Goal: Information Seeking & Learning: Learn about a topic

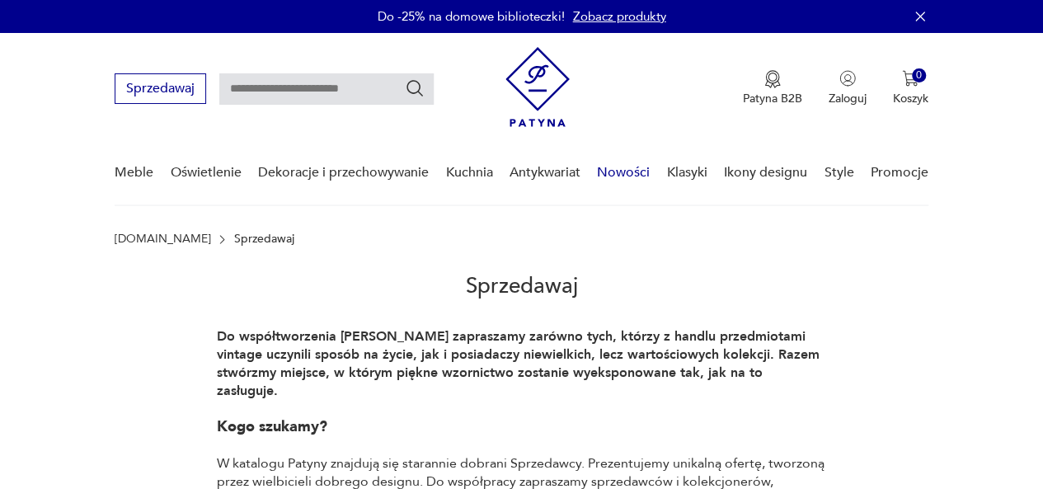
click at [629, 168] on link "Nowości" at bounding box center [623, 172] width 53 height 63
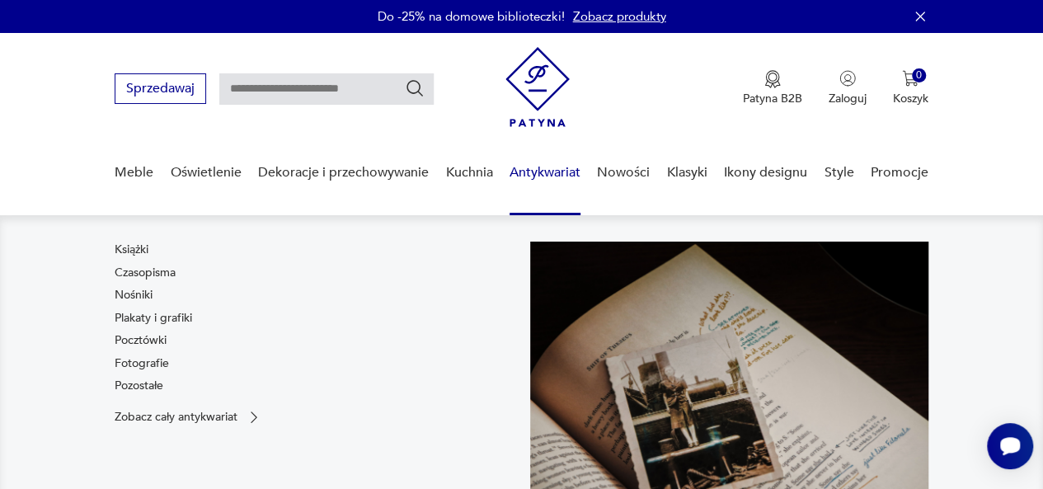
scroll to position [84, 0]
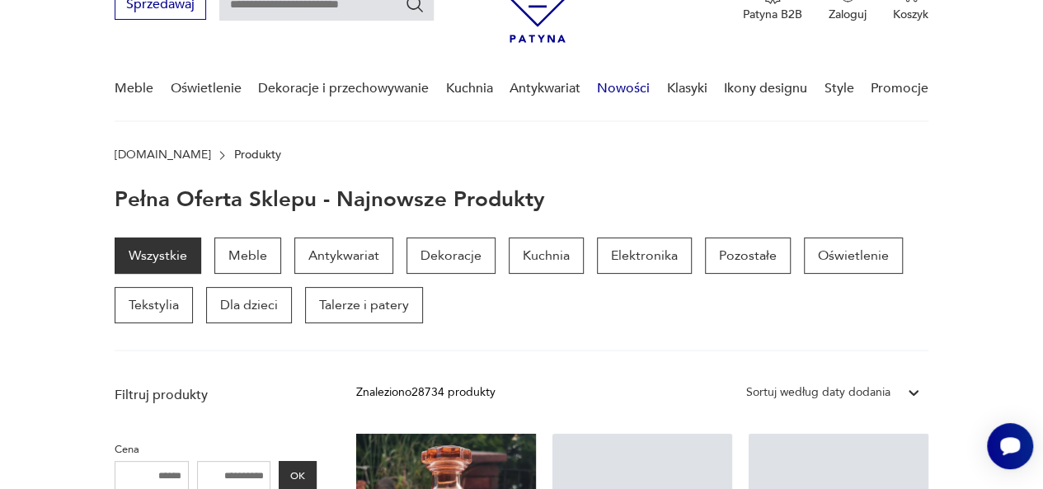
click at [626, 85] on link "Nowości" at bounding box center [623, 88] width 53 height 63
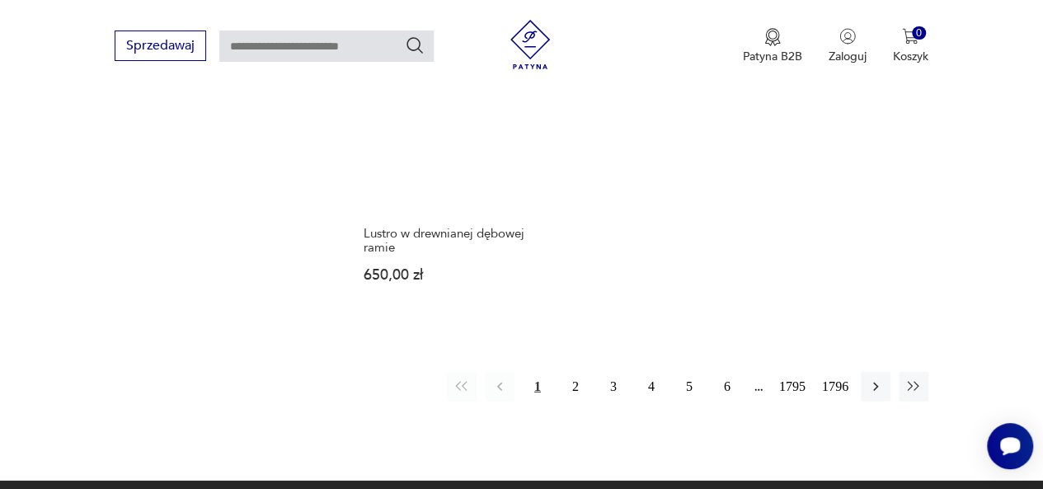
scroll to position [2145, 0]
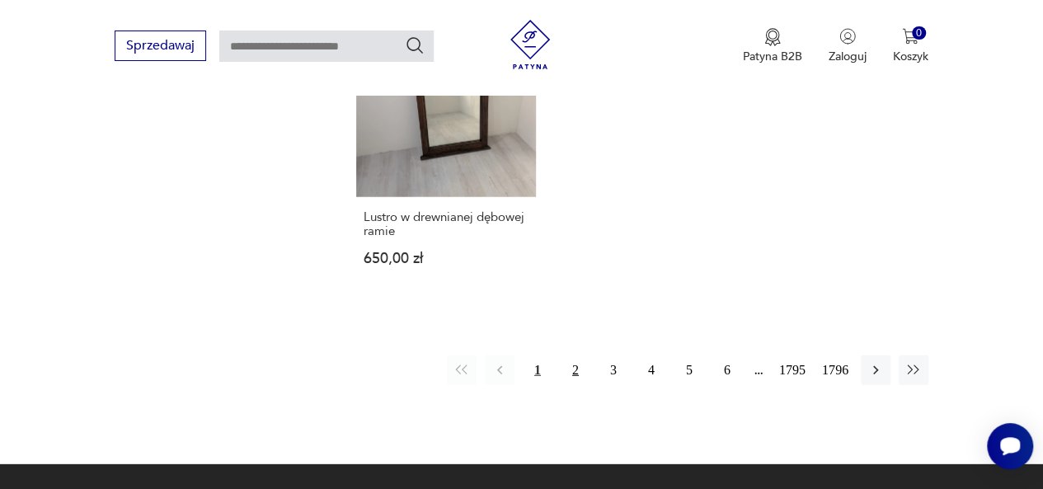
click at [576, 355] on button "2" at bounding box center [576, 370] width 30 height 30
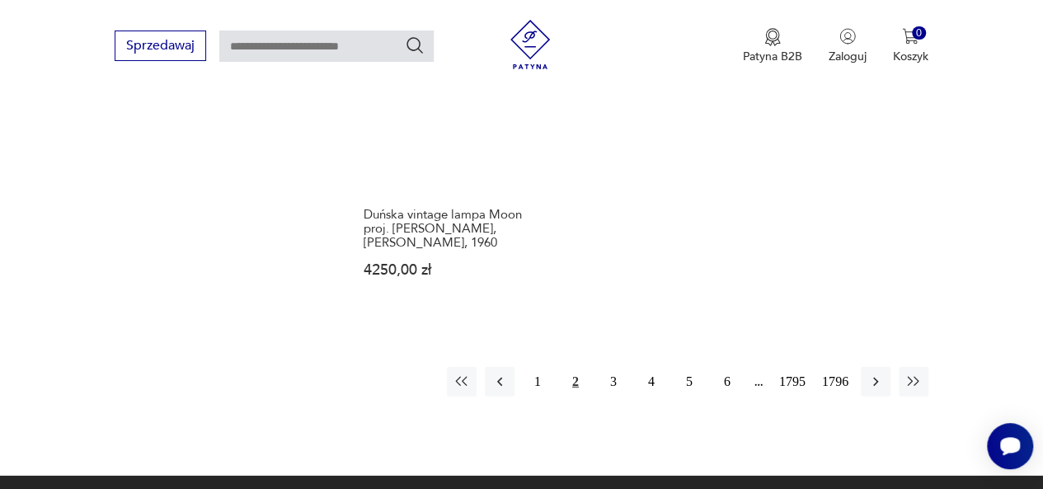
scroll to position [2191, 0]
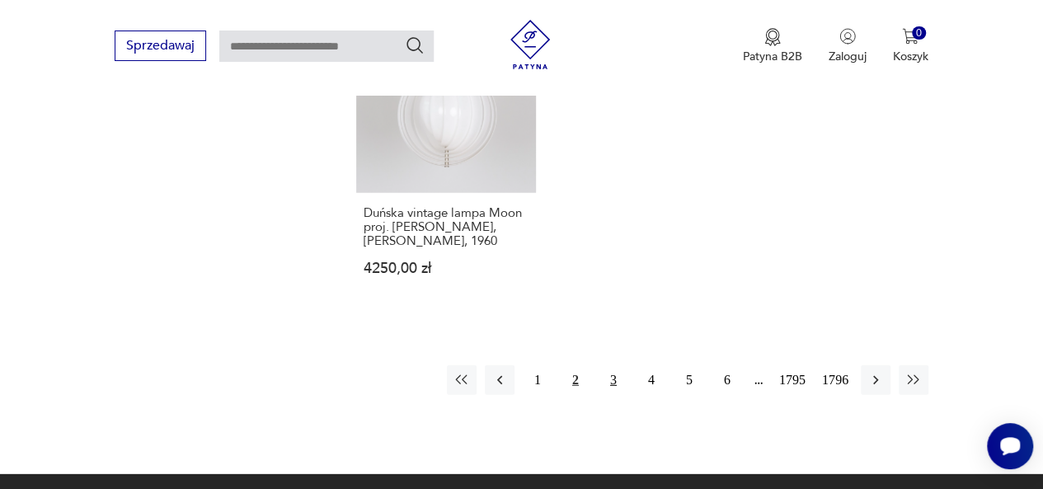
click at [618, 365] on button "3" at bounding box center [613, 380] width 30 height 30
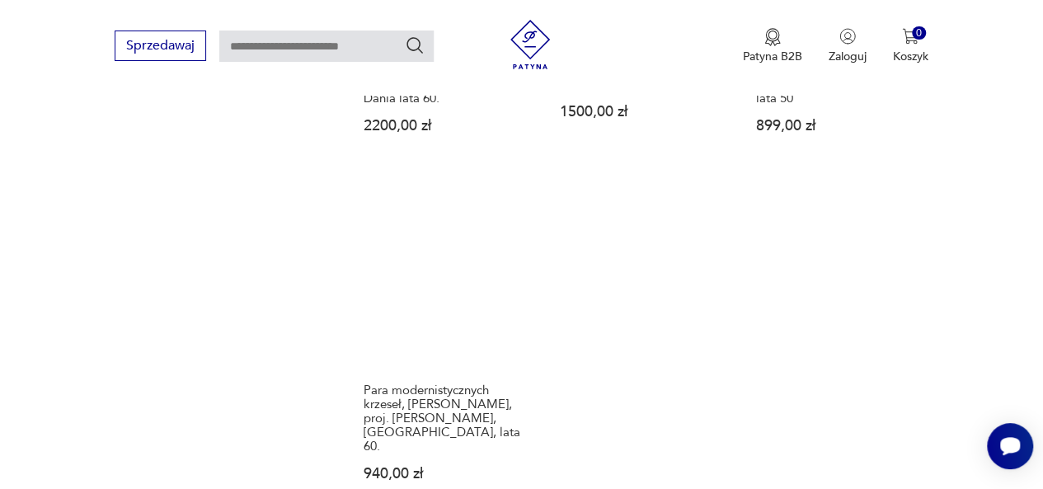
scroll to position [2026, 0]
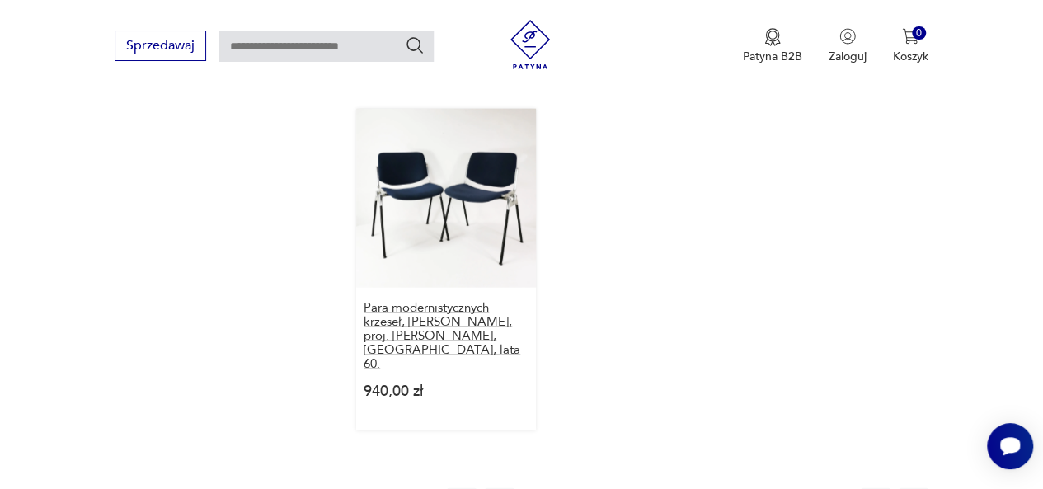
click at [439, 307] on h3 "Para modernistycznych krzeseł, [PERSON_NAME], proj. [PERSON_NAME], [GEOGRAPHIC_…" at bounding box center [446, 336] width 165 height 70
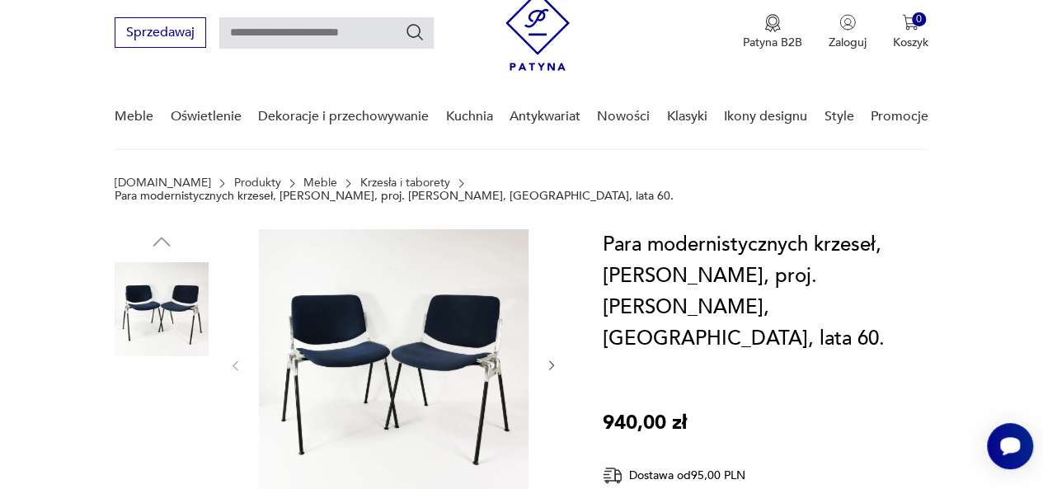
scroll to position [82, 0]
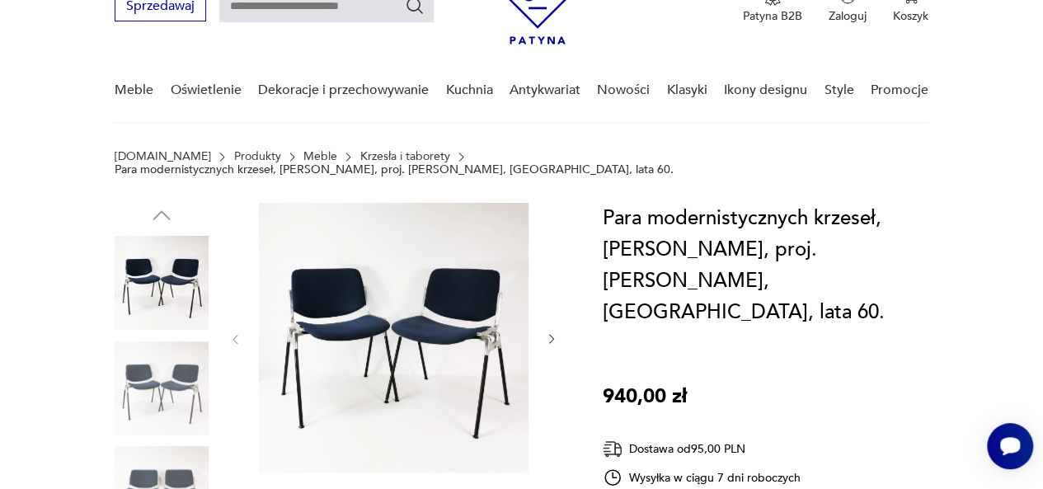
click at [405, 298] on img at bounding box center [394, 338] width 270 height 270
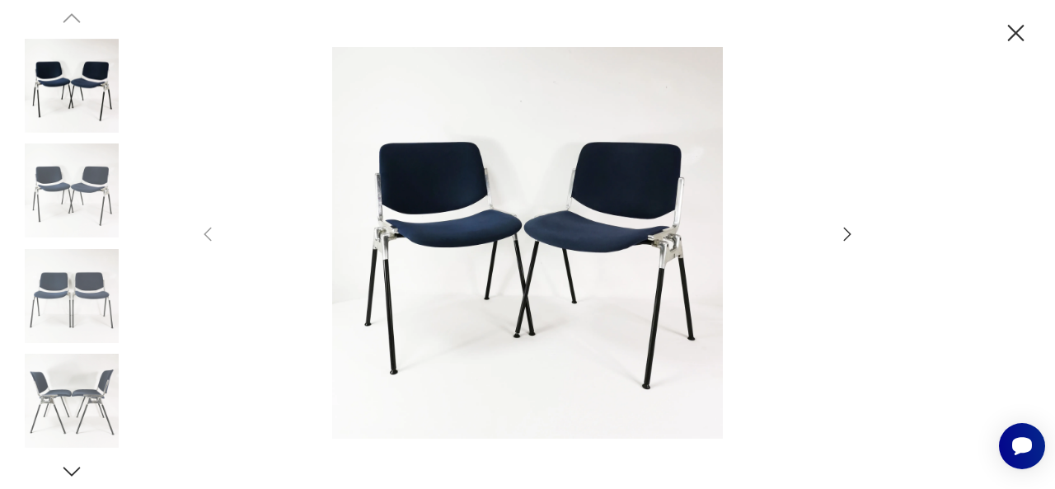
click at [839, 235] on icon "button" at bounding box center [848, 234] width 20 height 20
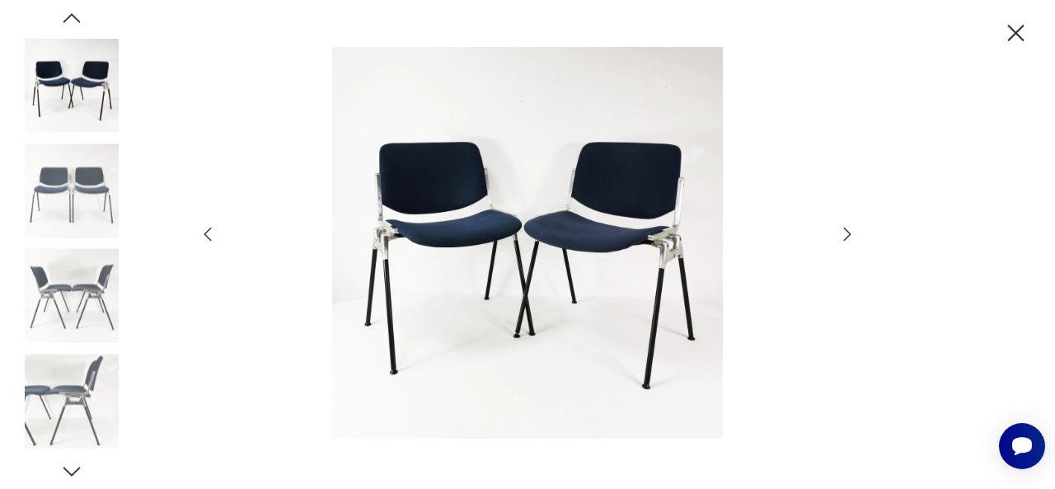
click at [849, 233] on icon "button" at bounding box center [847, 234] width 7 height 13
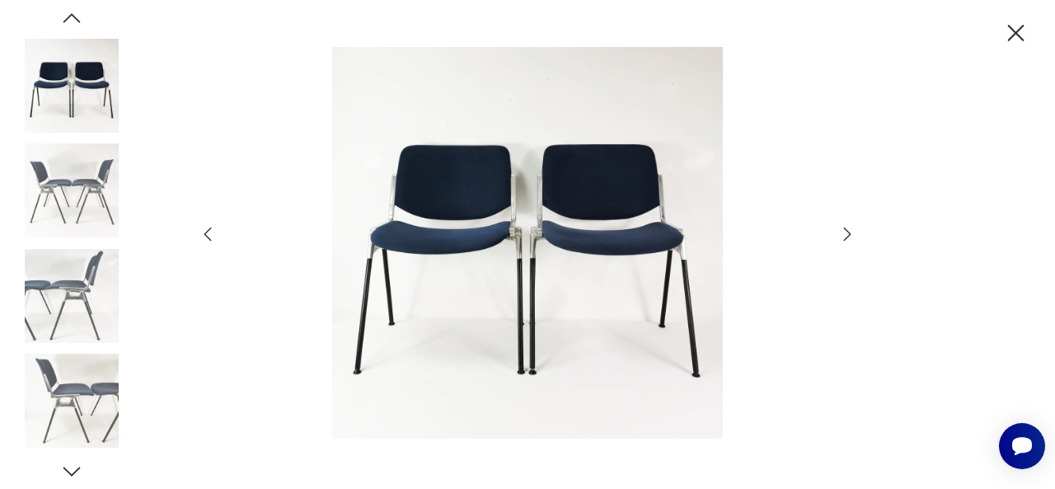
click at [849, 233] on icon "button" at bounding box center [847, 234] width 7 height 13
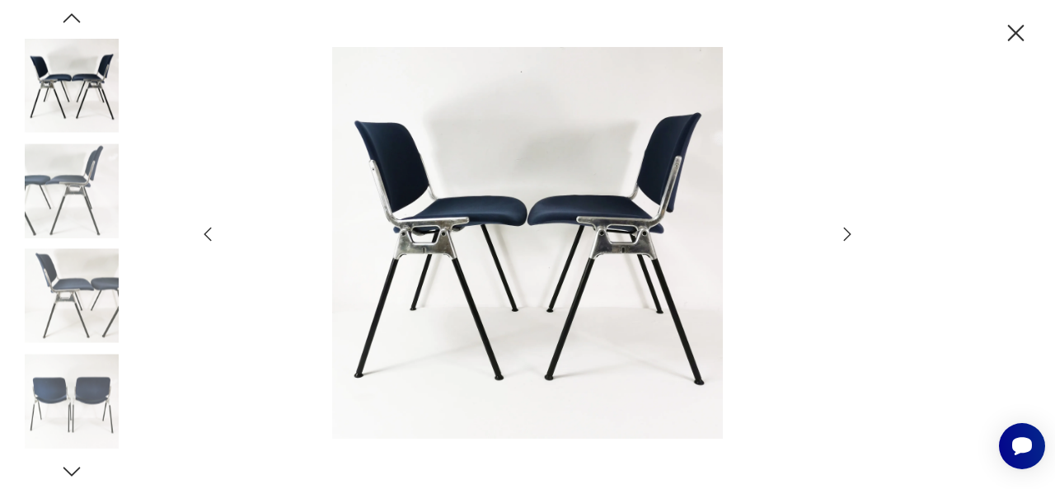
click at [849, 233] on icon "button" at bounding box center [847, 234] width 7 height 13
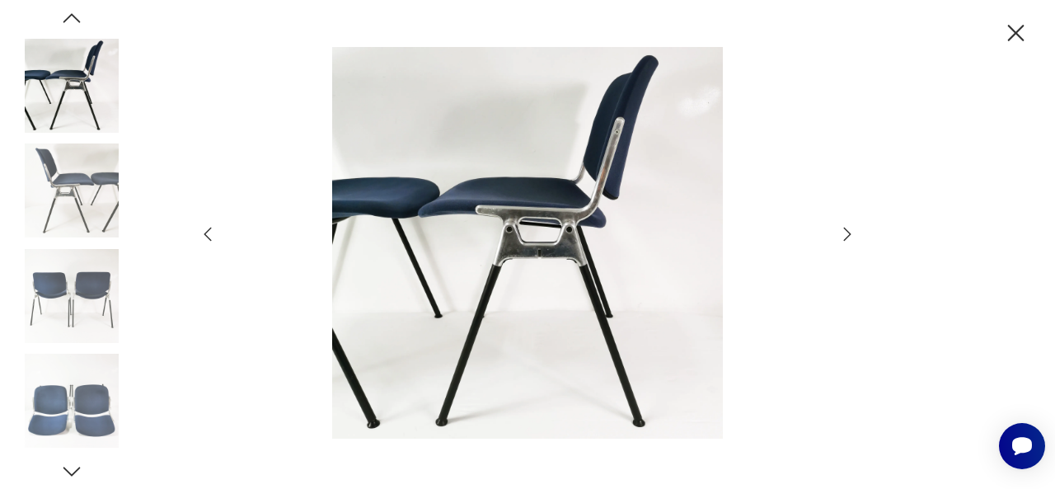
click at [849, 233] on icon "button" at bounding box center [847, 234] width 7 height 13
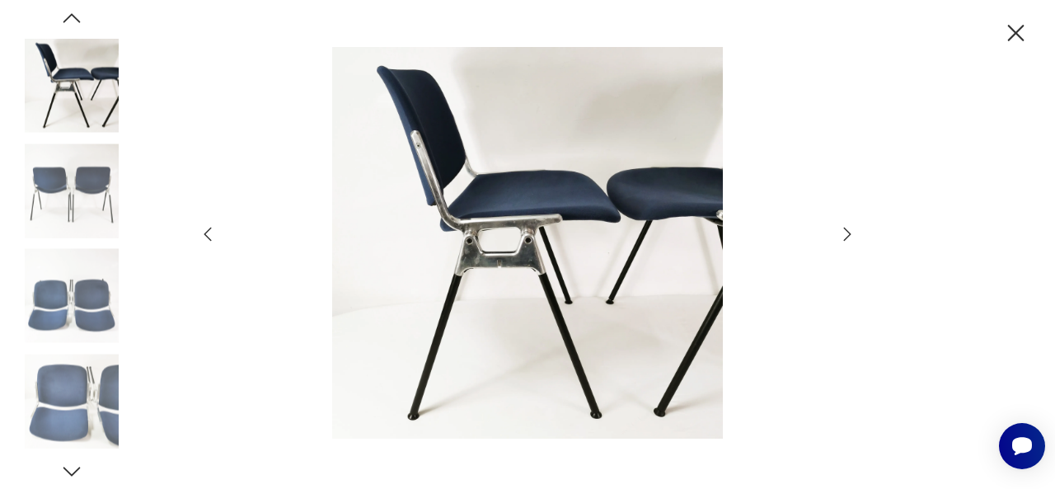
click at [849, 233] on icon "button" at bounding box center [847, 234] width 7 height 13
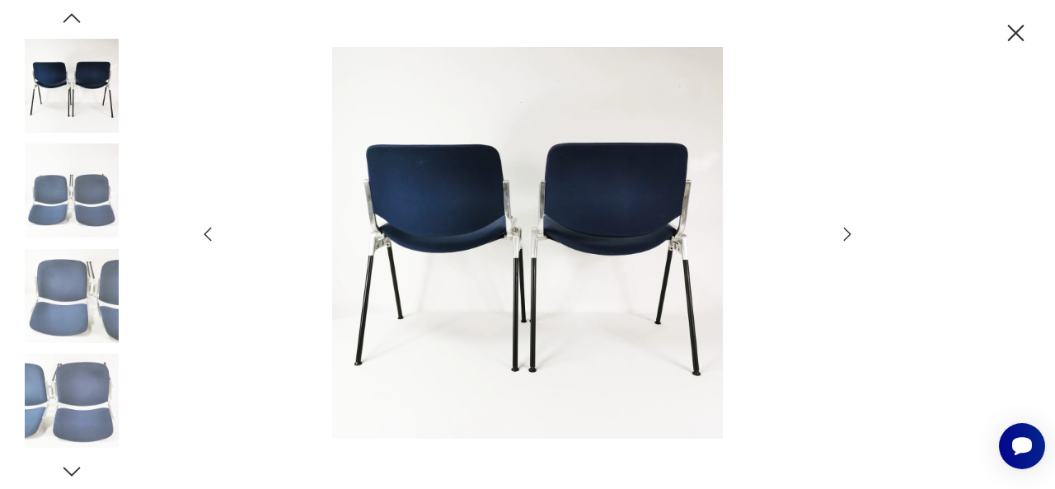
click at [849, 233] on icon "button" at bounding box center [847, 234] width 7 height 13
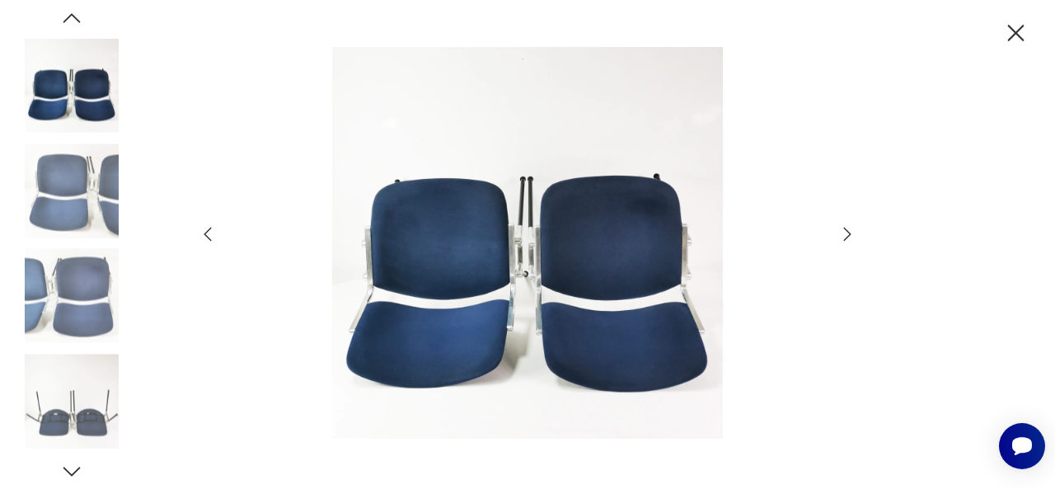
click at [849, 233] on icon "button" at bounding box center [847, 234] width 7 height 13
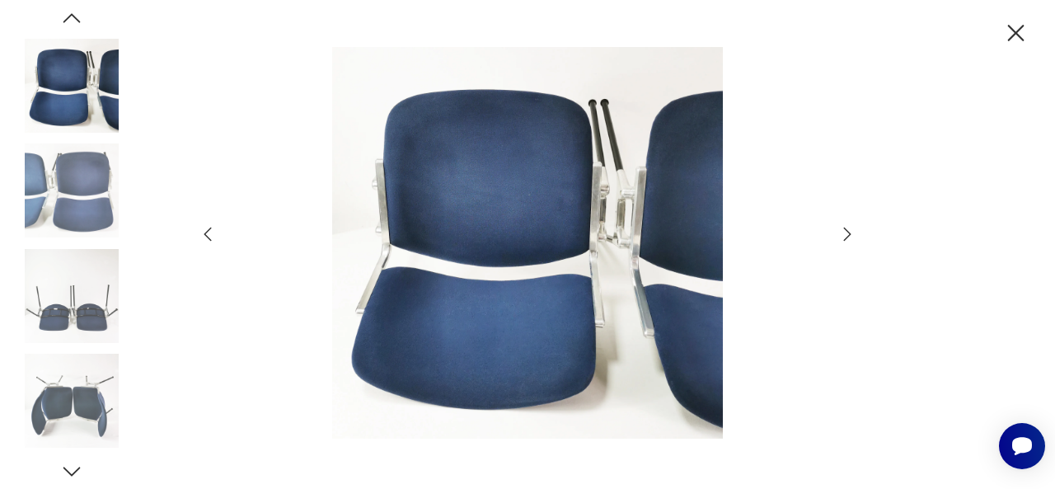
click at [849, 233] on icon "button" at bounding box center [847, 234] width 7 height 13
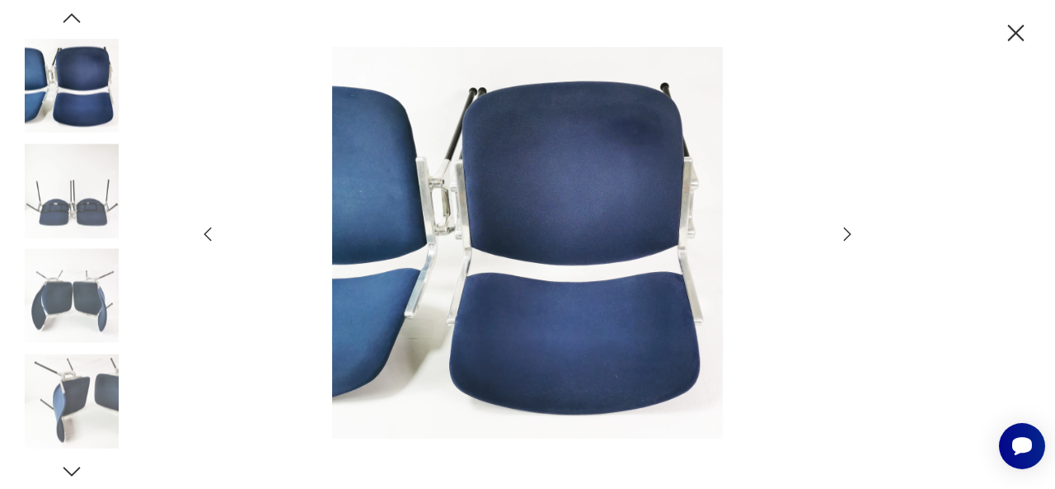
click at [849, 233] on icon "button" at bounding box center [847, 234] width 7 height 13
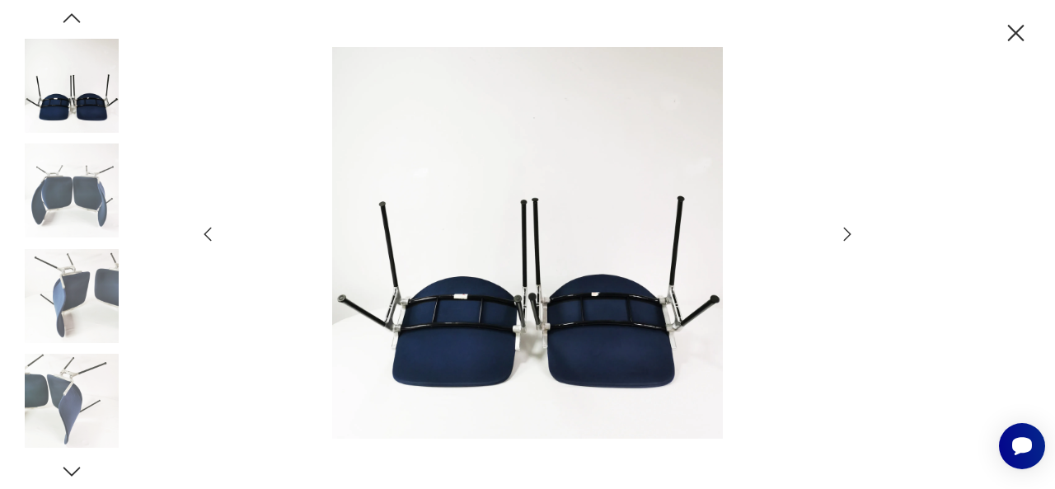
click at [849, 233] on icon "button" at bounding box center [847, 234] width 7 height 13
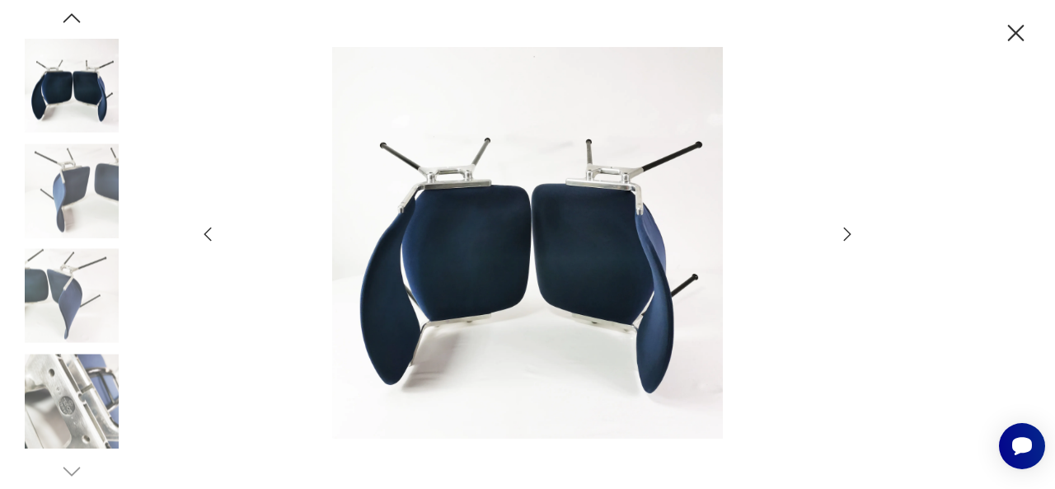
click at [849, 233] on icon "button" at bounding box center [847, 234] width 7 height 13
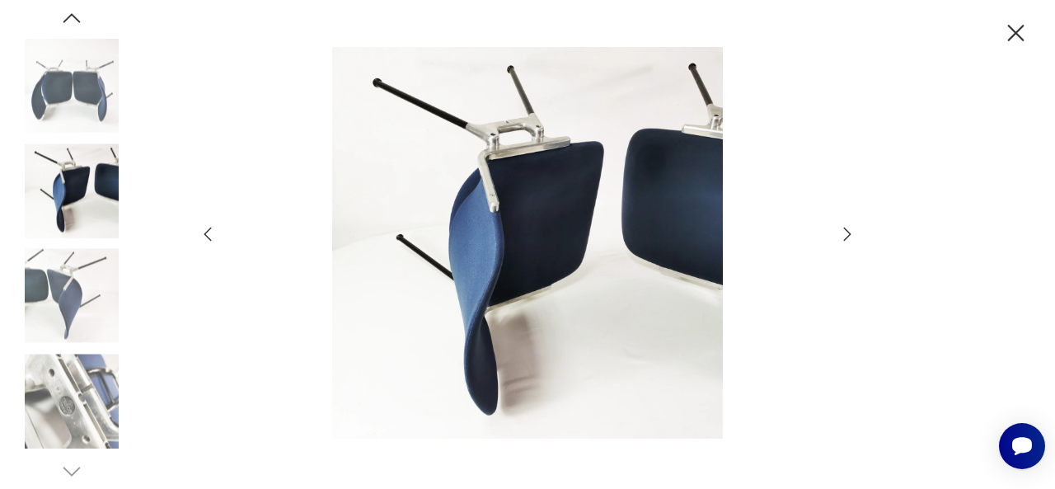
click at [849, 233] on icon "button" at bounding box center [847, 234] width 7 height 13
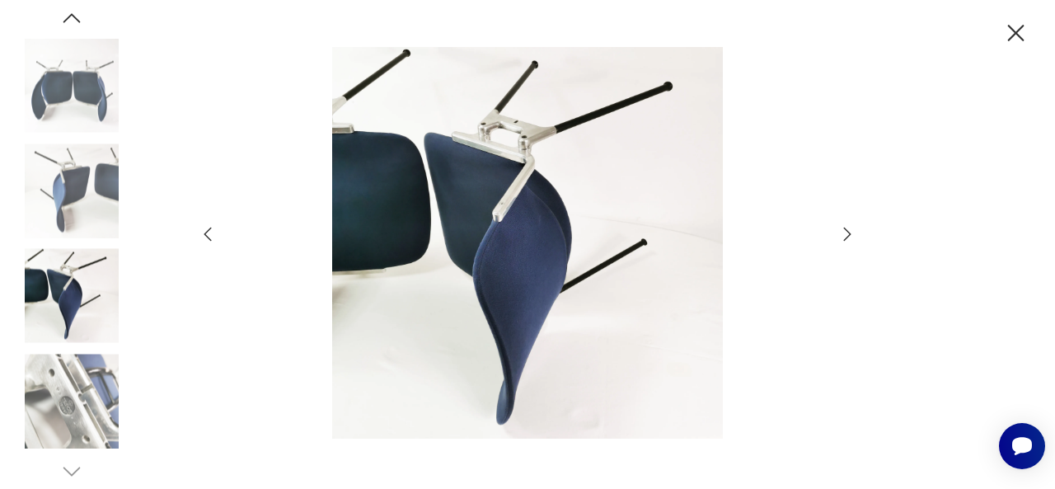
click at [849, 233] on icon "button" at bounding box center [847, 234] width 7 height 13
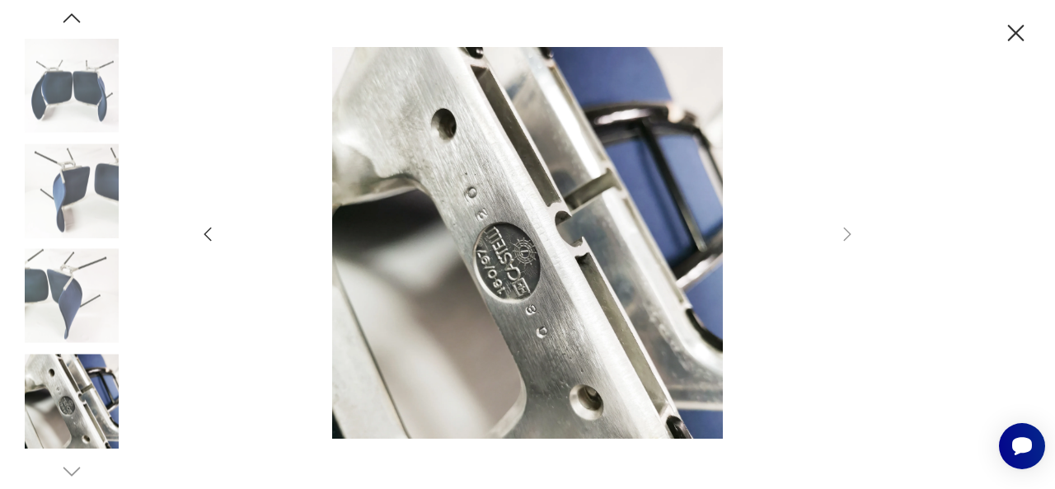
click at [1013, 29] on icon "button" at bounding box center [1016, 33] width 29 height 29
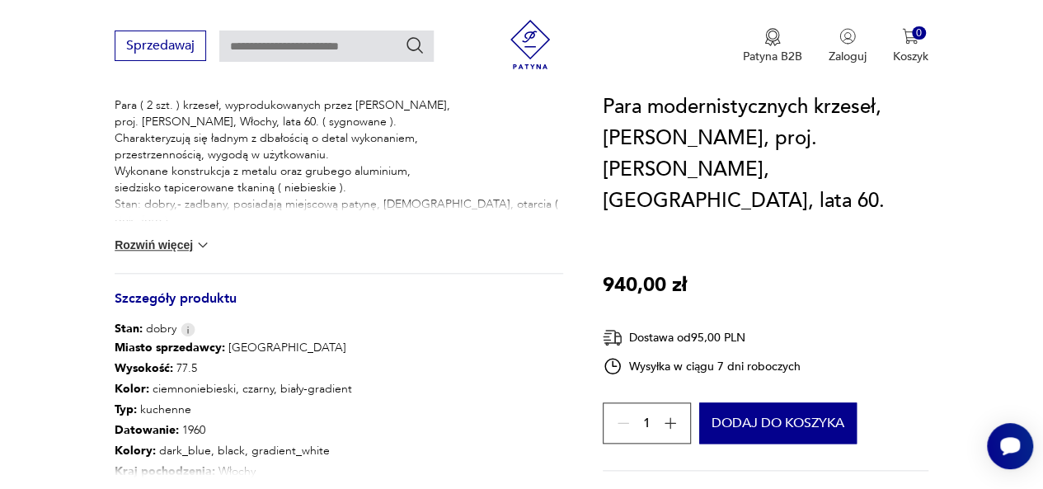
scroll to position [742, 0]
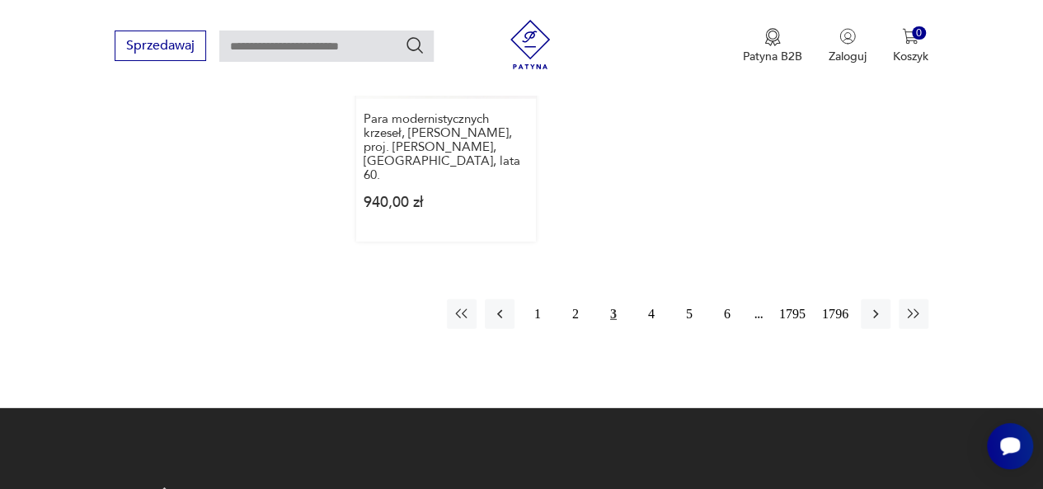
scroll to position [2240, 0]
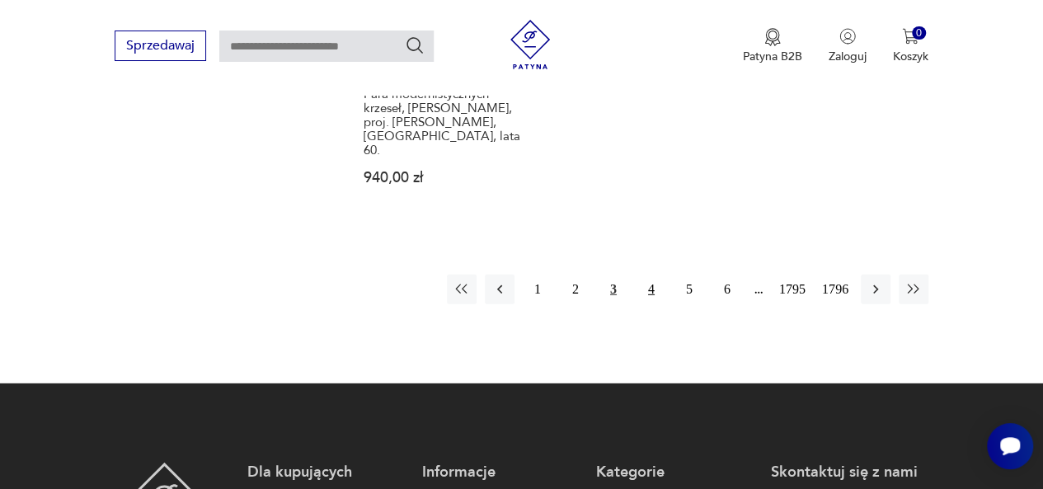
click at [650, 274] on button "4" at bounding box center [651, 289] width 30 height 30
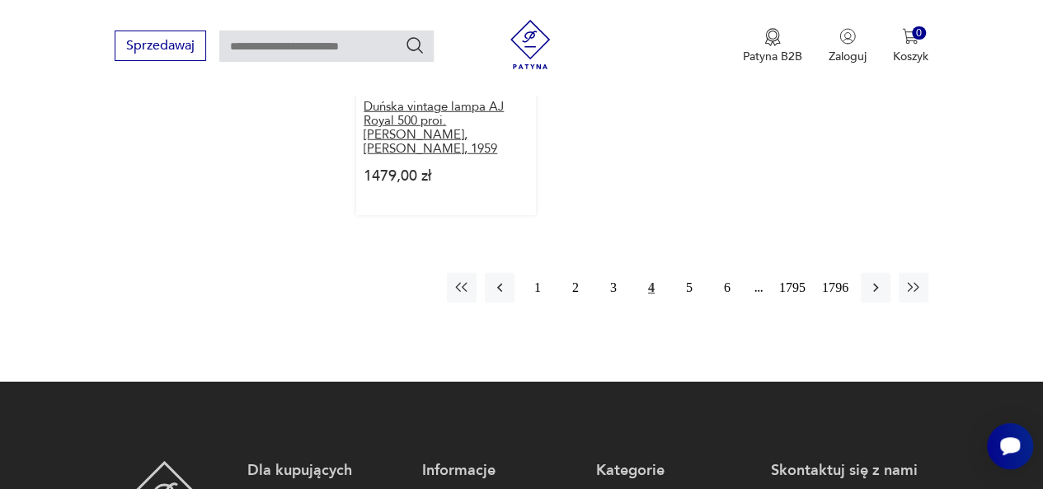
scroll to position [2273, 0]
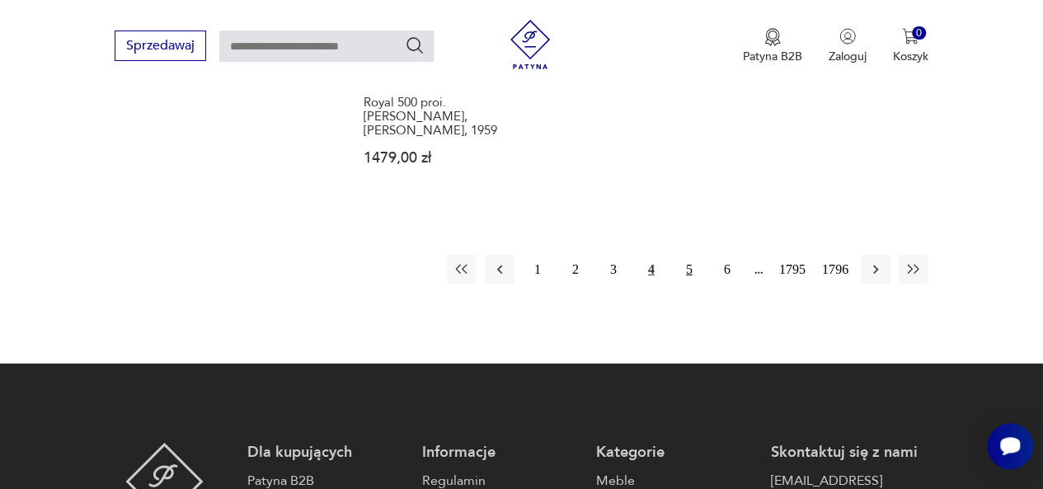
click at [688, 255] on button "5" at bounding box center [689, 270] width 30 height 30
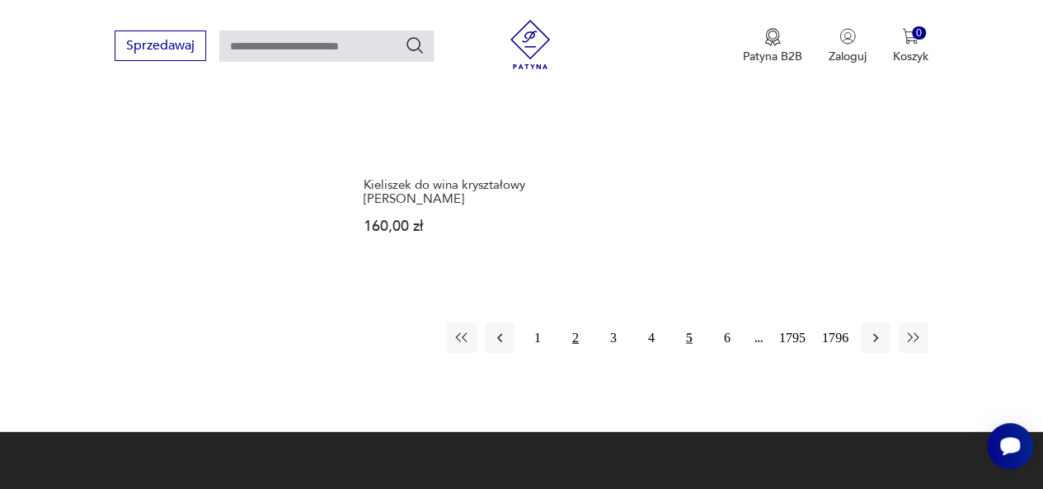
scroll to position [2109, 0]
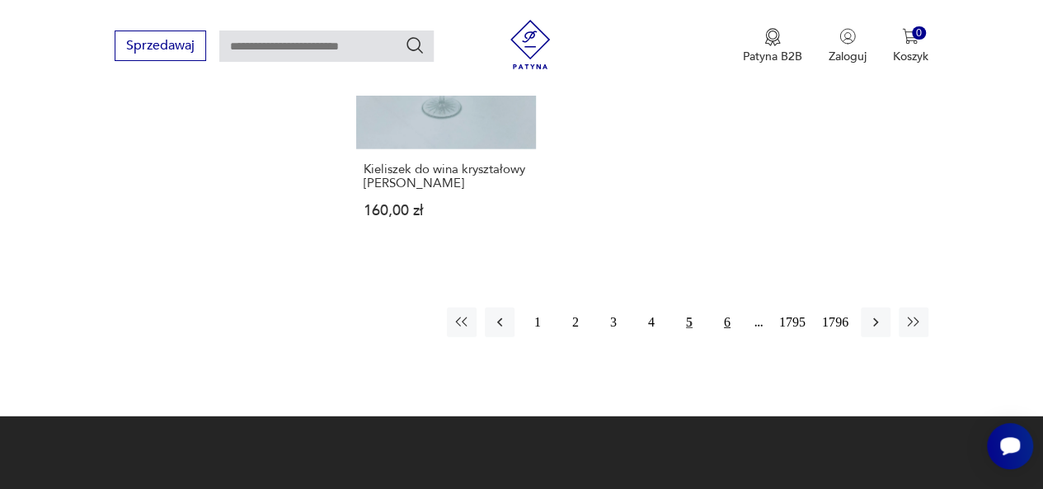
click at [730, 311] on button "6" at bounding box center [727, 322] width 30 height 30
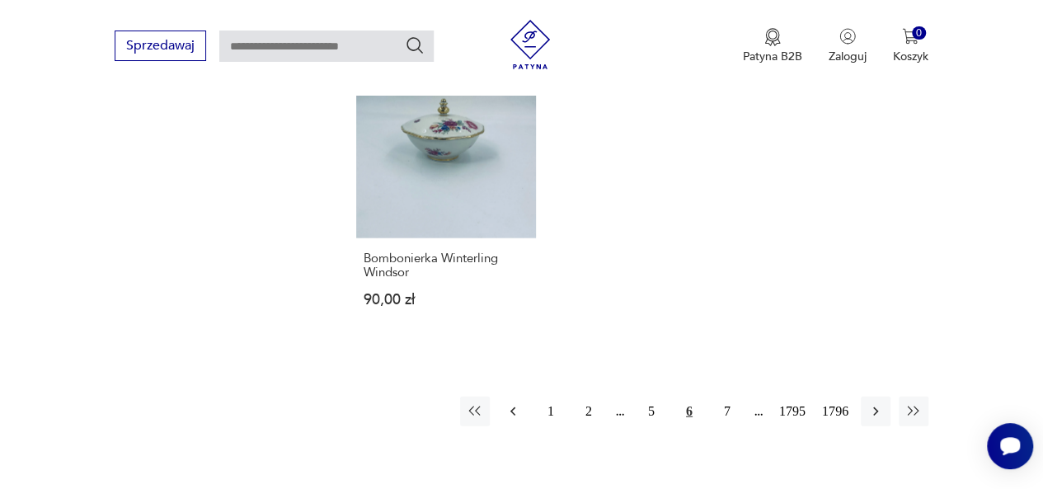
scroll to position [2109, 0]
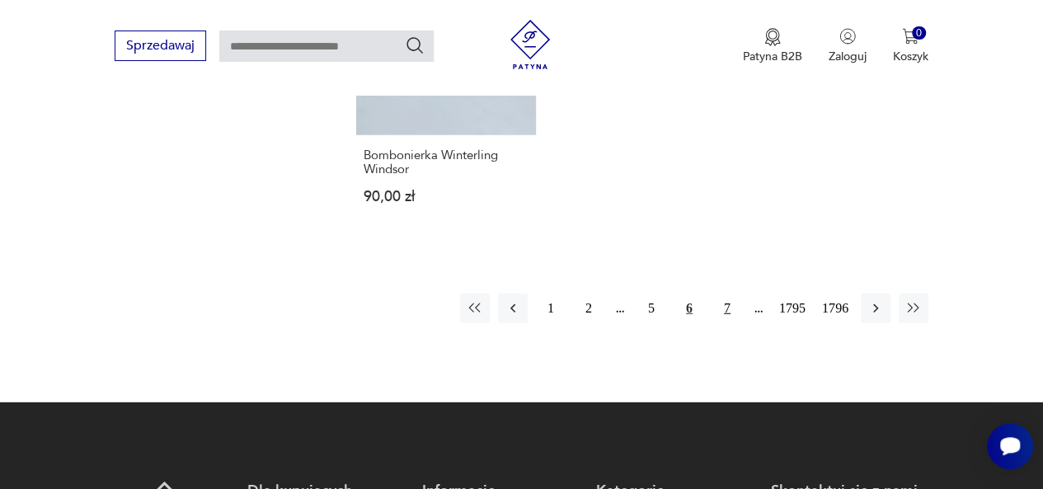
click at [730, 303] on button "7" at bounding box center [727, 308] width 30 height 30
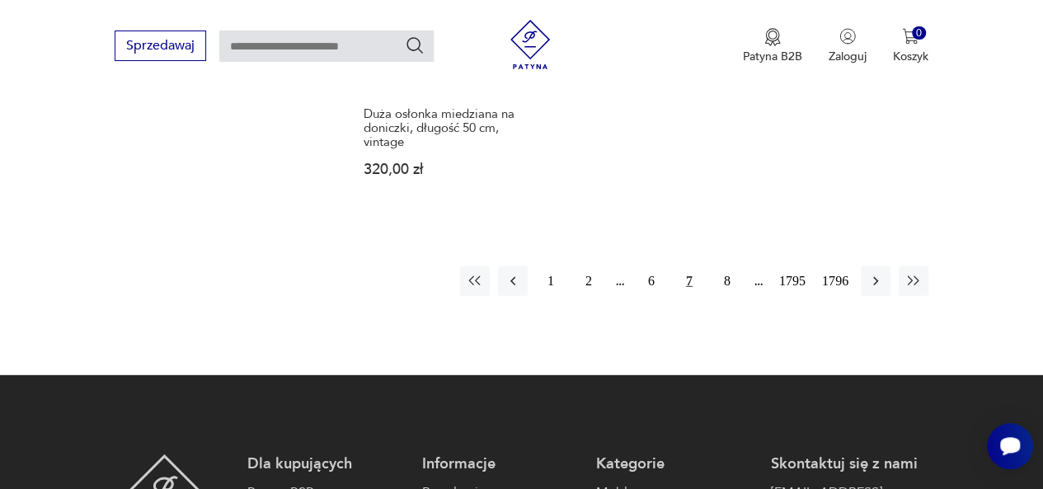
scroll to position [2273, 0]
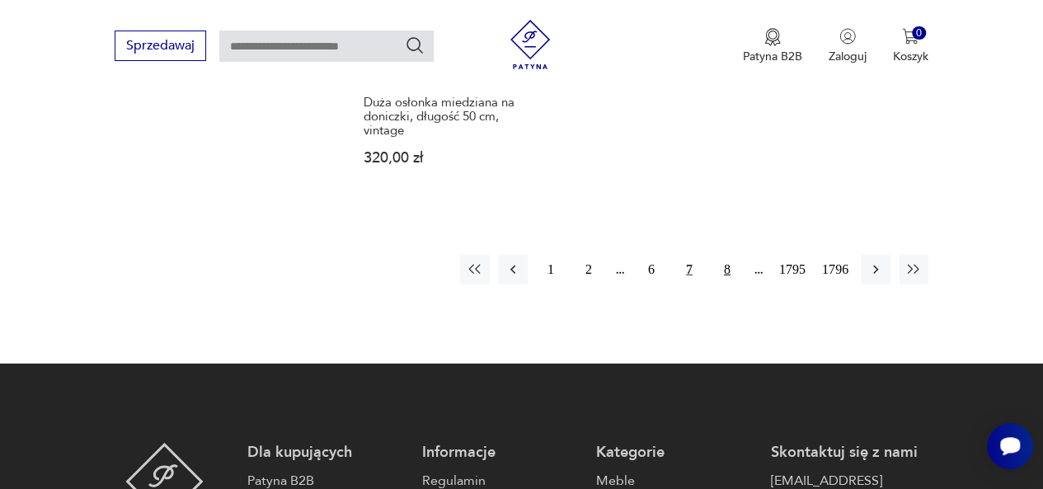
click at [729, 255] on button "8" at bounding box center [727, 270] width 30 height 30
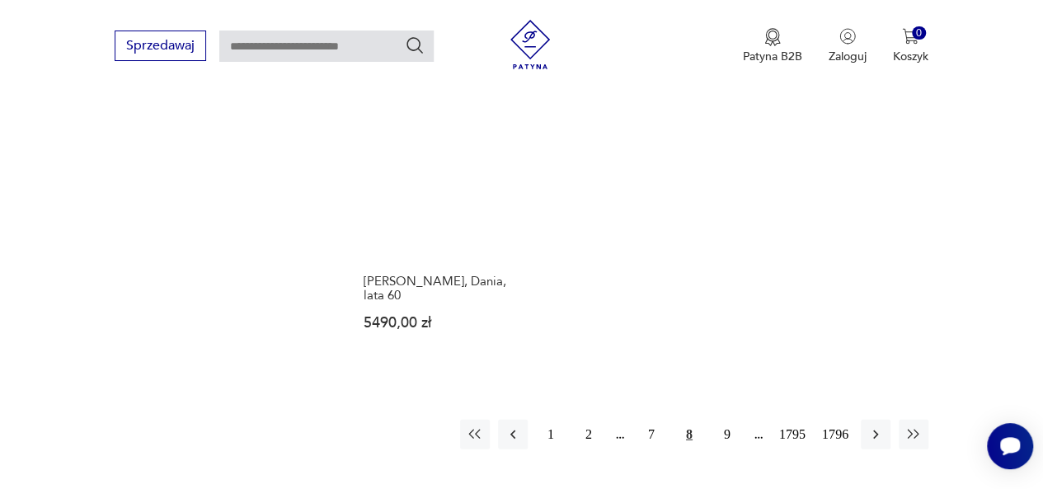
scroll to position [2191, 0]
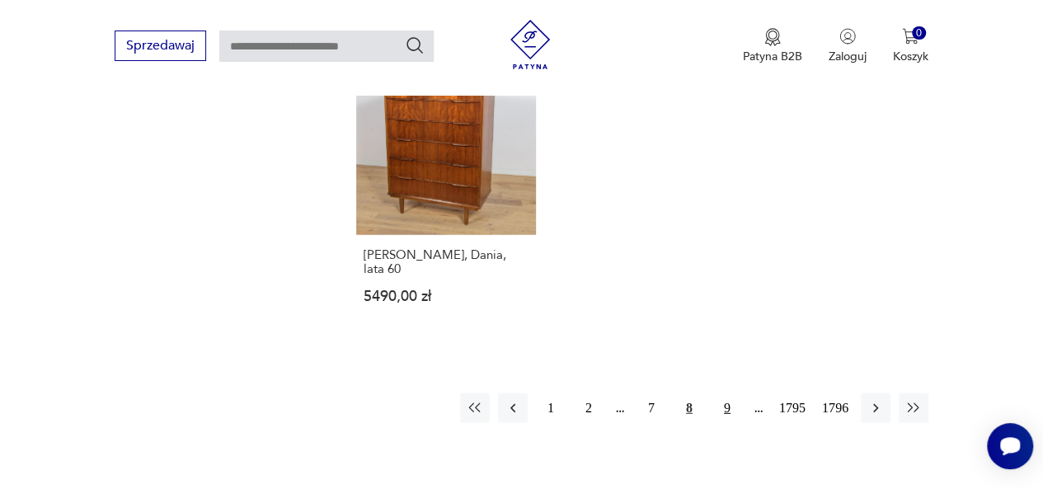
click at [731, 393] on button "9" at bounding box center [727, 408] width 30 height 30
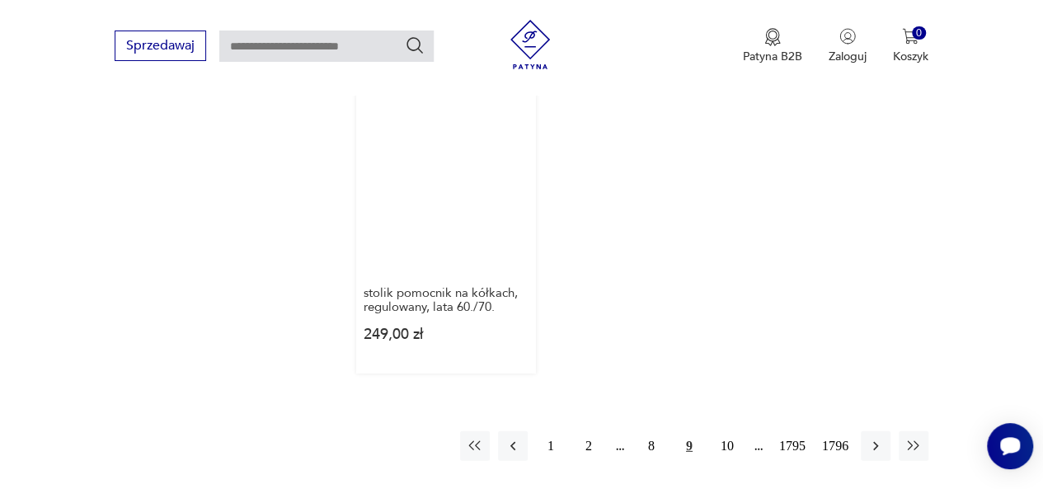
scroll to position [2191, 0]
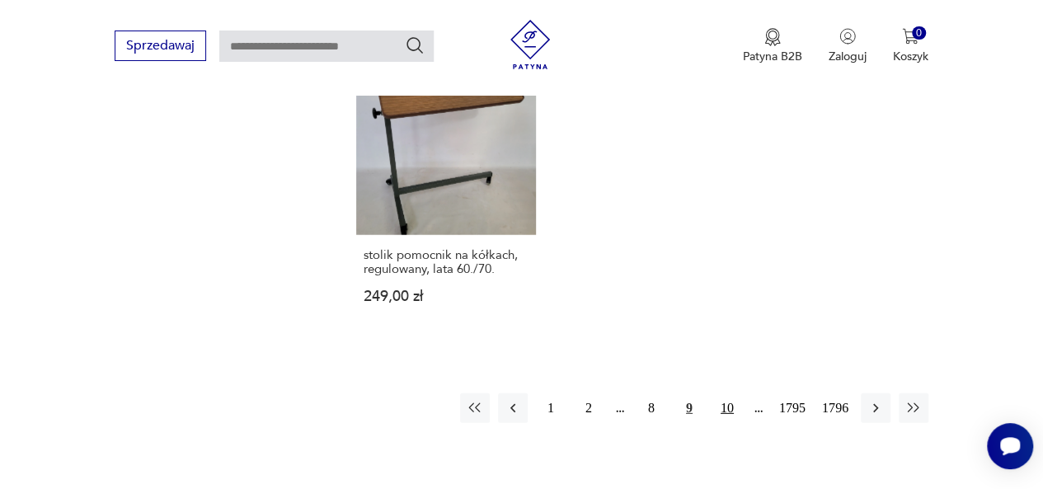
click at [727, 393] on button "10" at bounding box center [727, 408] width 30 height 30
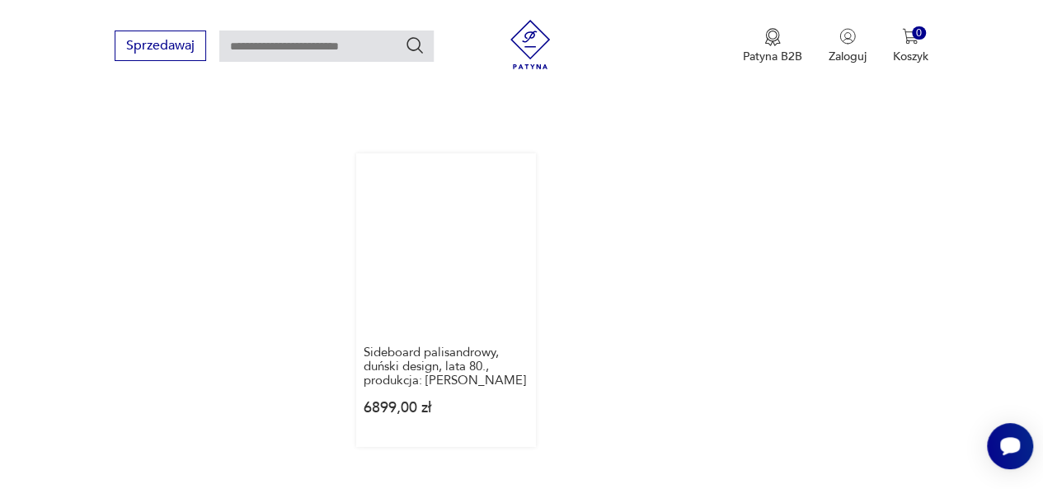
scroll to position [2026, 0]
